Goal: Transaction & Acquisition: Purchase product/service

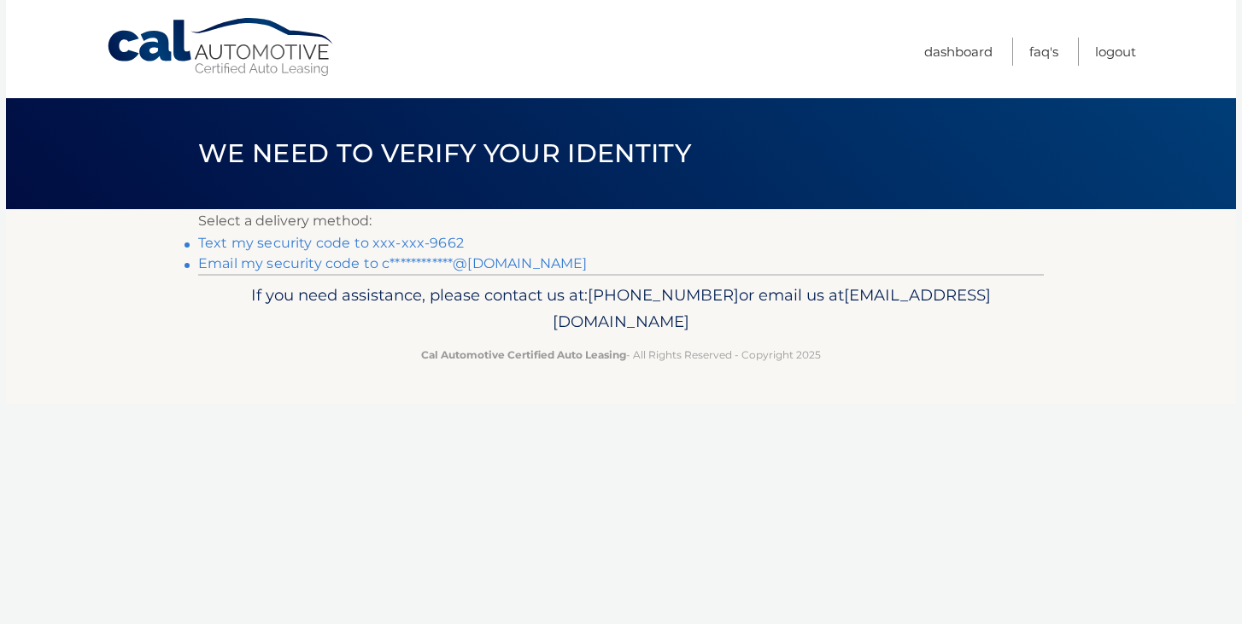
click at [471, 266] on link "**********" at bounding box center [392, 263] width 389 height 16
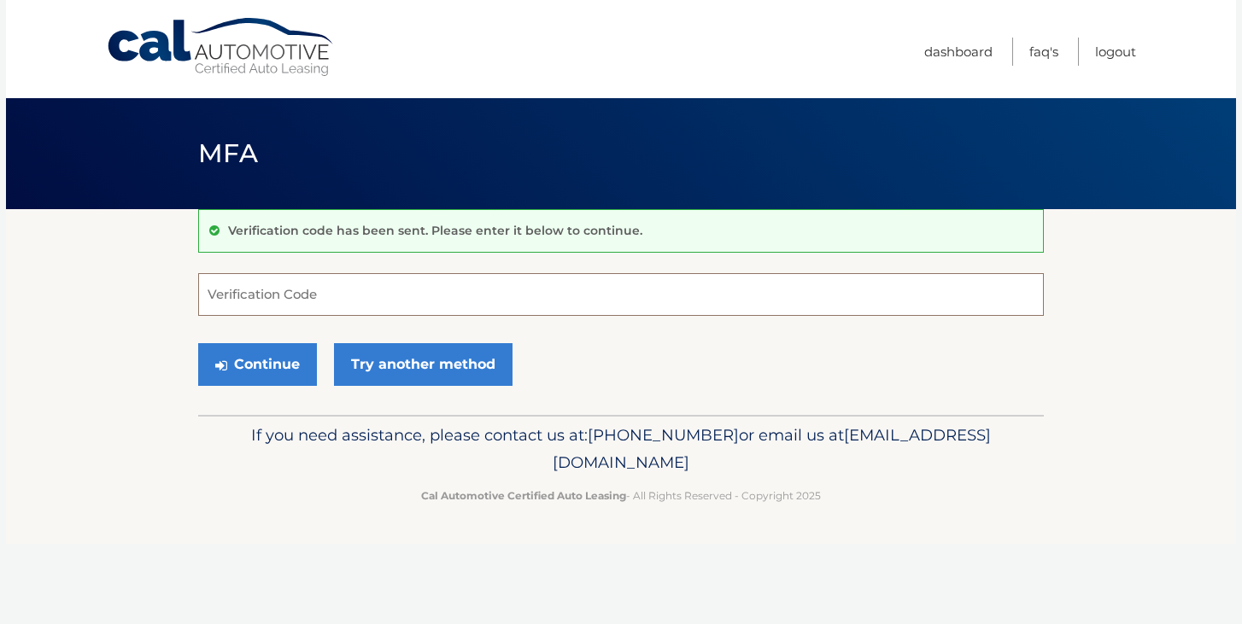
click at [344, 305] on input "Verification Code" at bounding box center [621, 294] width 846 height 43
paste input "155580"
click at [263, 366] on button "Continue" at bounding box center [257, 364] width 119 height 43
click at [271, 305] on input "155580" at bounding box center [621, 294] width 846 height 43
type input "155580"
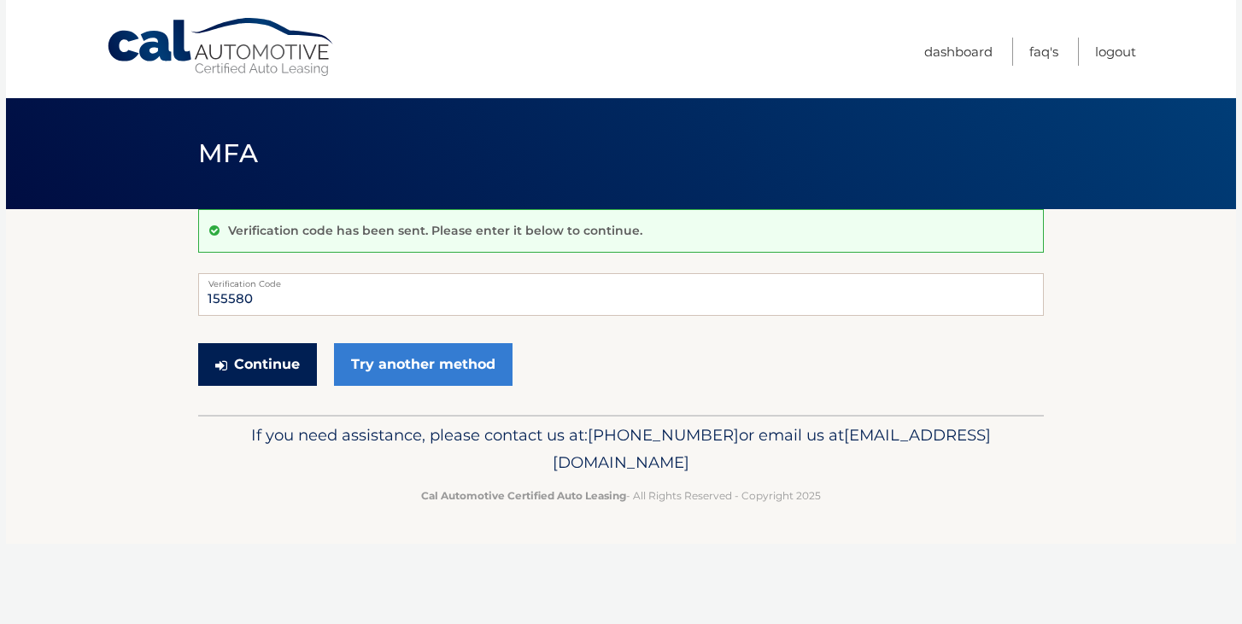
click at [239, 377] on button "Continue" at bounding box center [257, 364] width 119 height 43
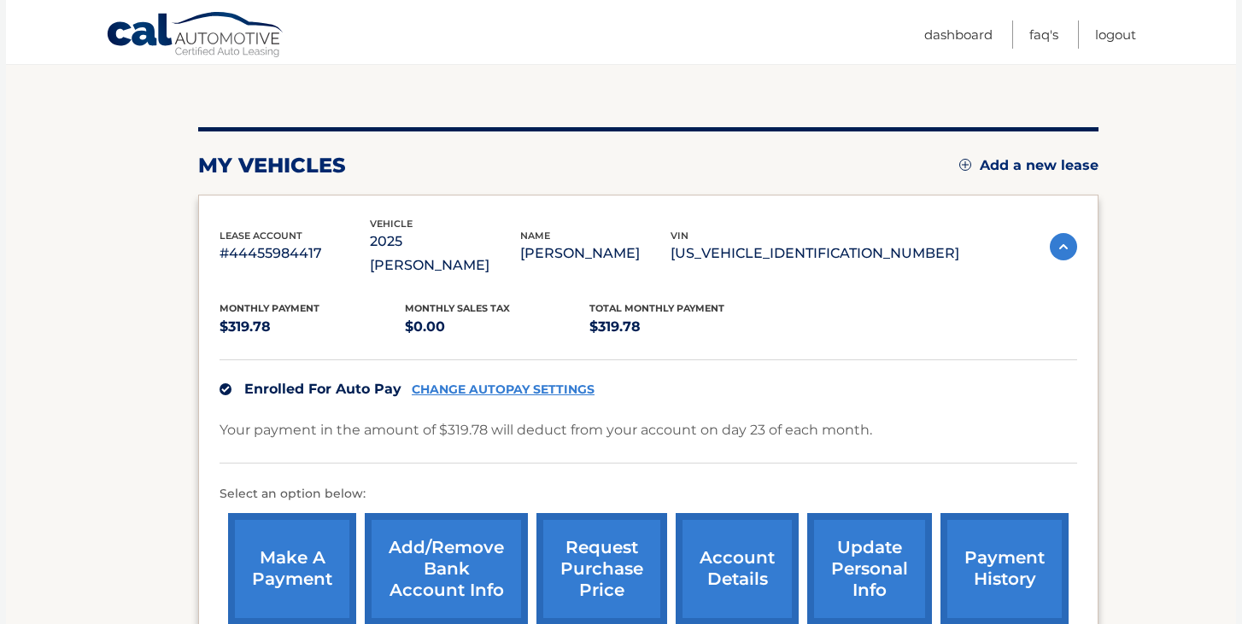
scroll to position [171, 0]
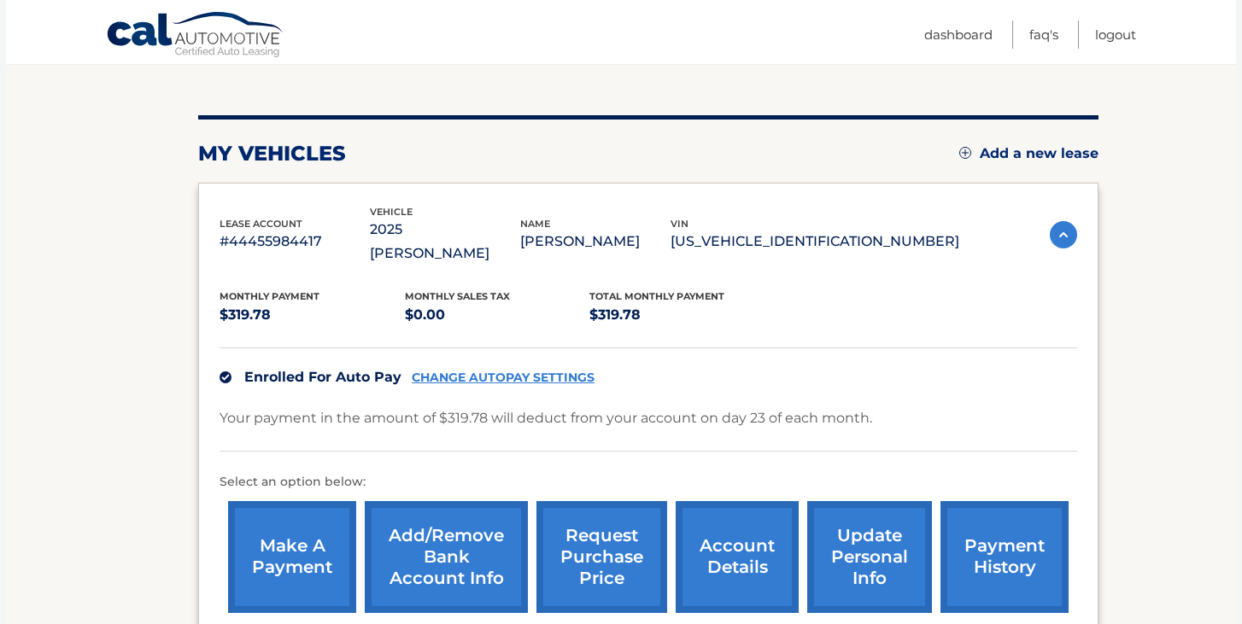
click at [300, 518] on link "make a payment" at bounding box center [292, 557] width 128 height 112
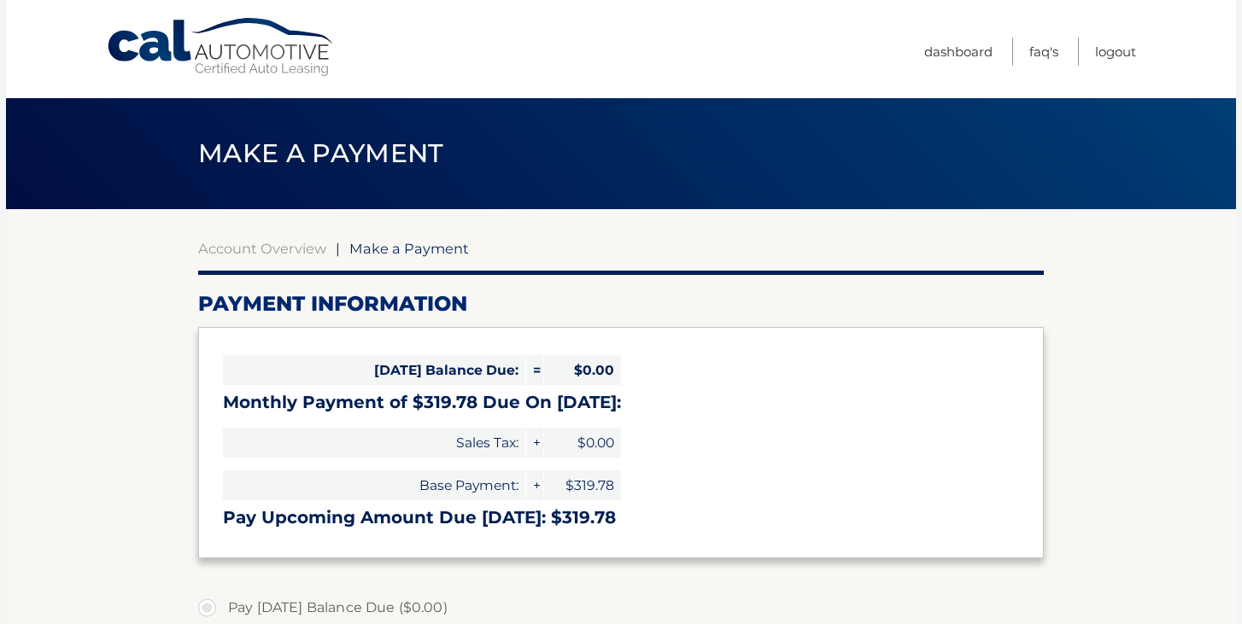
select select "NjQxMTlhZTUtNGE2OS00MGU4LWFiNjYtOTE3ZDQ3NjhiY2Yw"
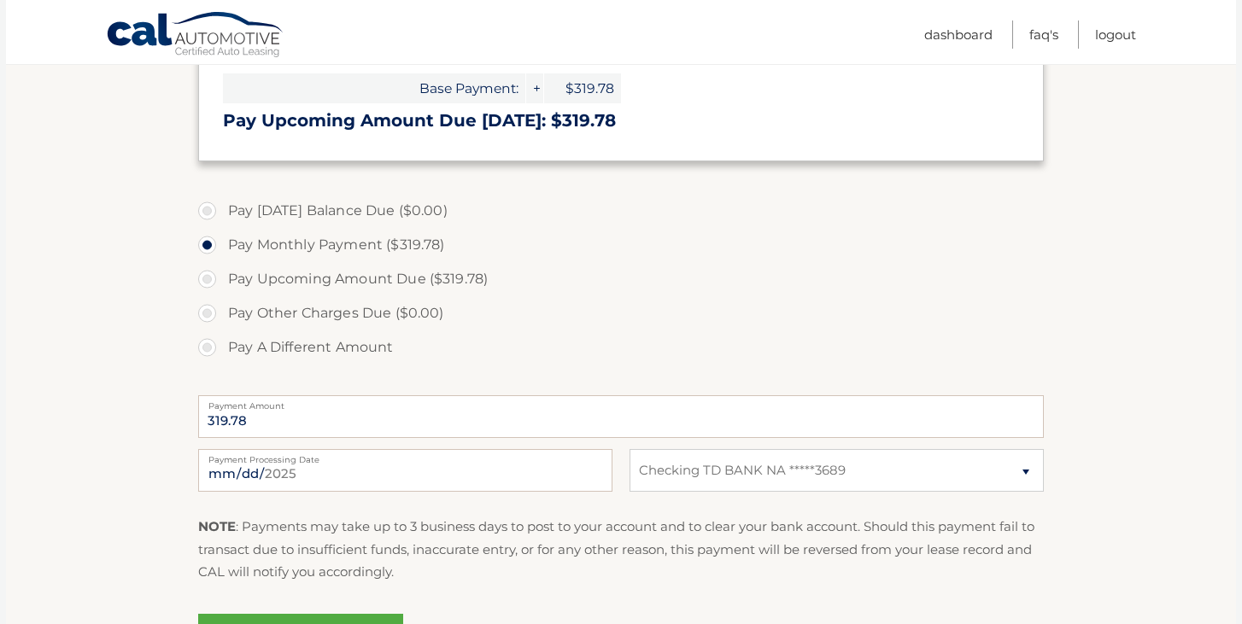
scroll to position [410, 0]
